Goal: Transaction & Acquisition: Purchase product/service

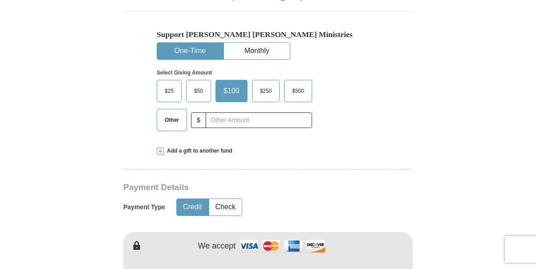
scroll to position [273, 0]
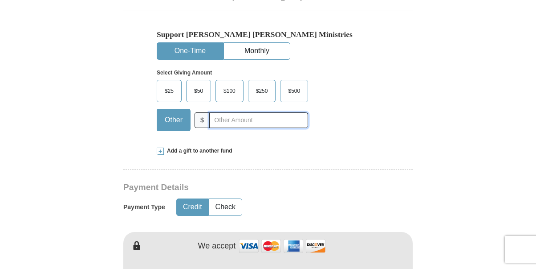
click at [211, 119] on input "text" at bounding box center [258, 120] width 99 height 16
type input "375"
click at [194, 210] on button "Credit" at bounding box center [193, 207] width 32 height 16
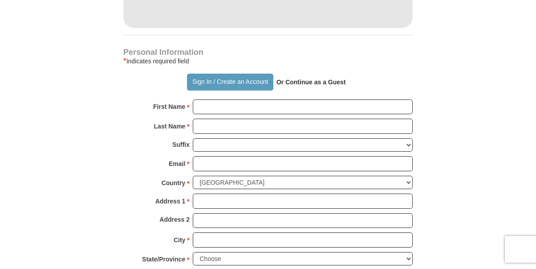
scroll to position [591, 0]
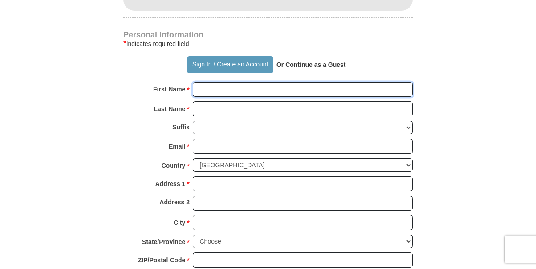
click at [221, 88] on input "First Name *" at bounding box center [303, 89] width 220 height 15
type input "[PERSON_NAME]"
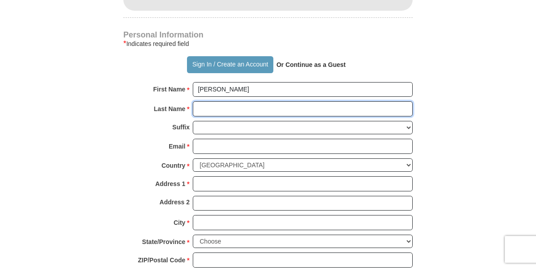
click at [223, 109] on input "Last Name *" at bounding box center [303, 108] width 220 height 15
type input "[PERSON_NAME]"
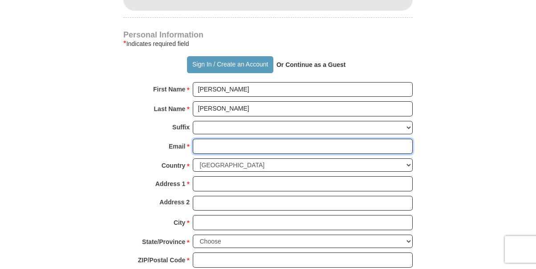
click at [228, 147] on input "Email *" at bounding box center [303, 146] width 220 height 15
type input "[EMAIL_ADDRESS][DOMAIN_NAME]"
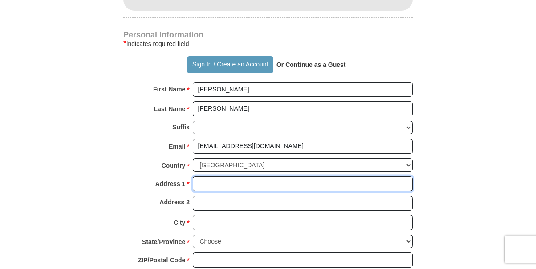
click at [242, 183] on input "Address 1 *" at bounding box center [303, 183] width 220 height 15
type input "[STREET_ADDRESS][PERSON_NAME]"
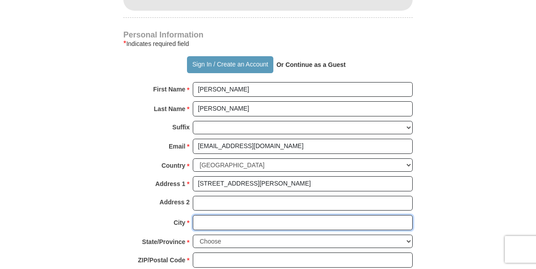
click at [209, 223] on input "City *" at bounding box center [303, 222] width 220 height 15
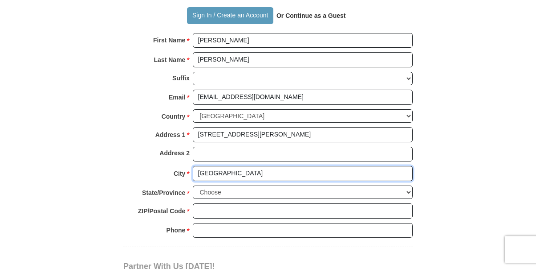
scroll to position [682, 0]
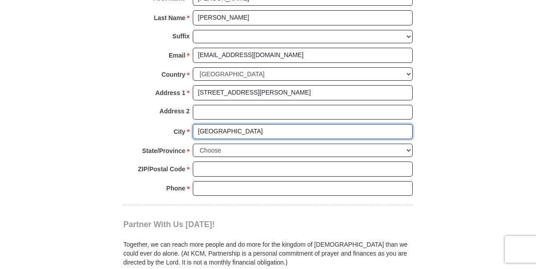
type input "[GEOGRAPHIC_DATA]"
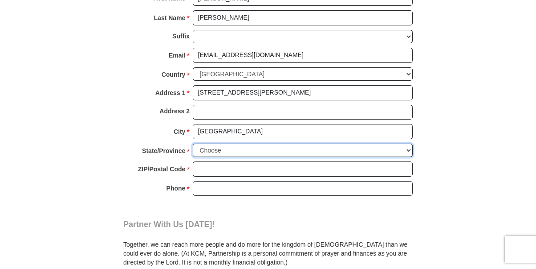
click at [193, 143] on select "Choose [US_STATE] [US_STATE] [US_STATE] [US_STATE] [US_STATE] Armed Forces Amer…" at bounding box center [303, 150] width 220 height 14
select select "CA"
click option "[US_STATE]" at bounding box center [0, 0] width 0 height 0
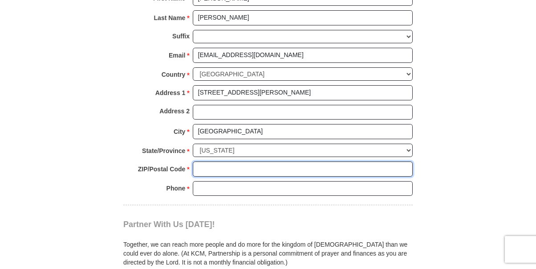
click at [229, 166] on input "ZIP/Postal Code *" at bounding box center [303, 168] width 220 height 15
type input "90039"
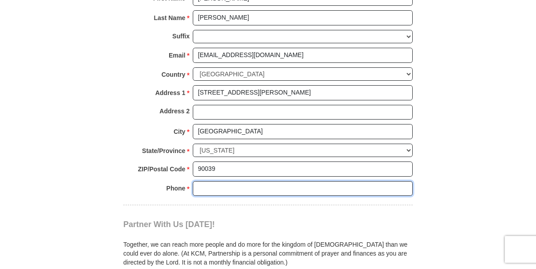
click at [216, 186] on input "Phone * *" at bounding box center [303, 188] width 220 height 15
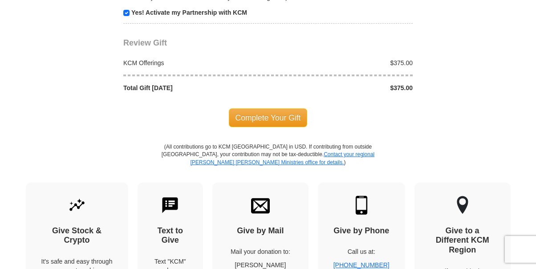
scroll to position [949, 0]
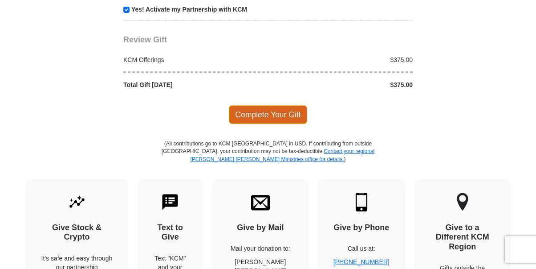
type input "[PHONE_NUMBER]"
click at [278, 114] on span "Complete Your Gift" at bounding box center [268, 114] width 79 height 19
